Goal: Navigation & Orientation: Find specific page/section

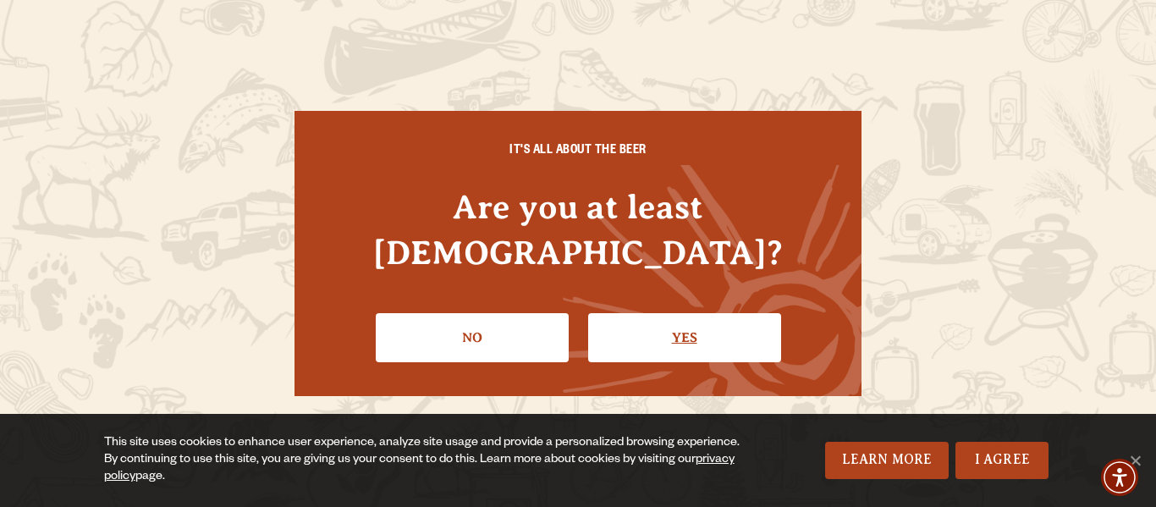
click at [715, 327] on link "Yes" at bounding box center [684, 337] width 193 height 49
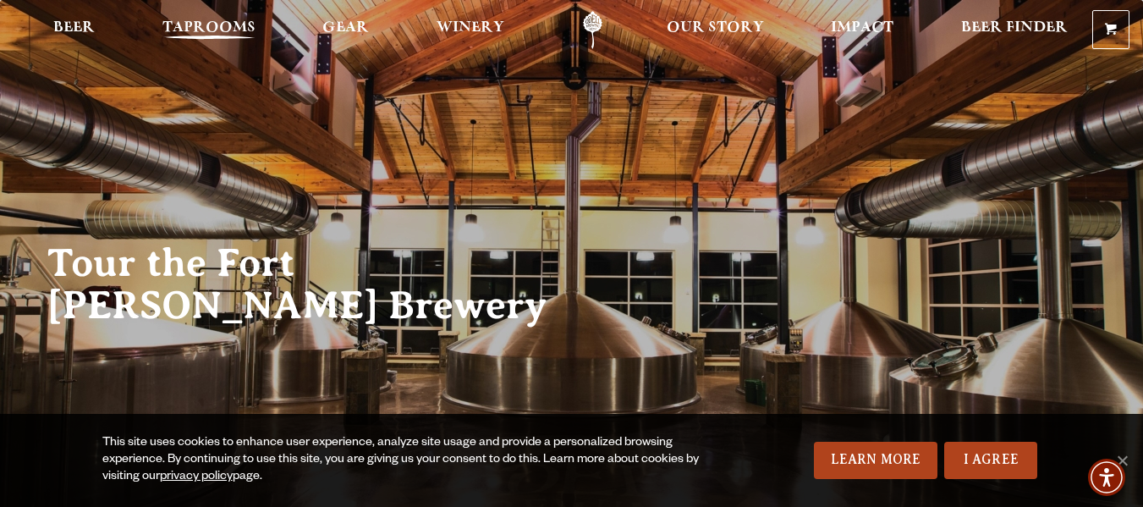
click at [239, 25] on span "Taprooms" at bounding box center [208, 28] width 93 height 14
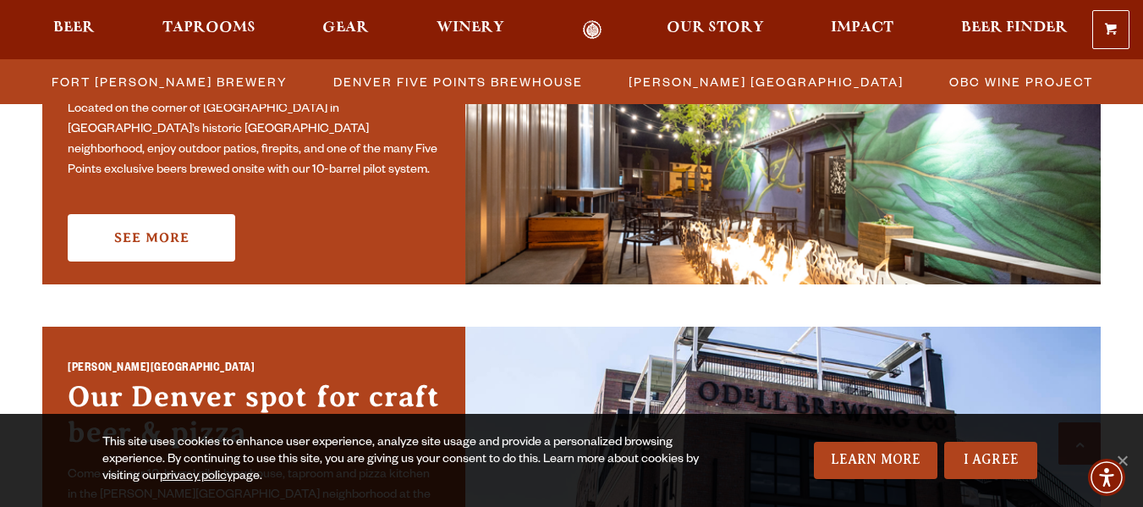
scroll to position [592, 0]
